Goal: Check status

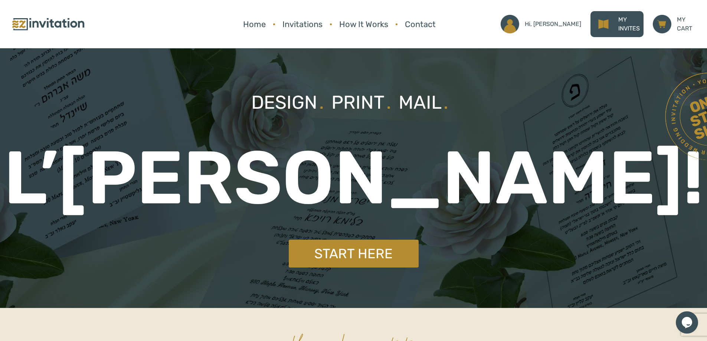
click at [621, 24] on p "MY INVITES" at bounding box center [629, 24] width 22 height 18
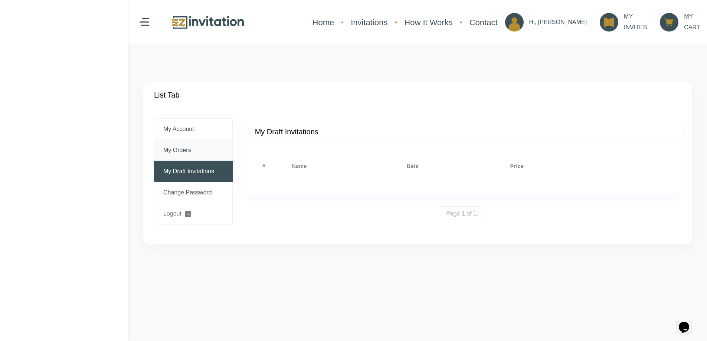
click at [184, 146] on link "My Orders" at bounding box center [193, 150] width 79 height 21
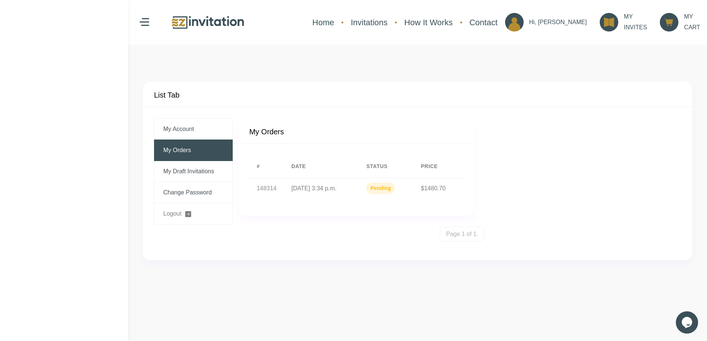
click at [268, 188] on strong "148314" at bounding box center [267, 188] width 20 height 6
